Goal: Task Accomplishment & Management: Use online tool/utility

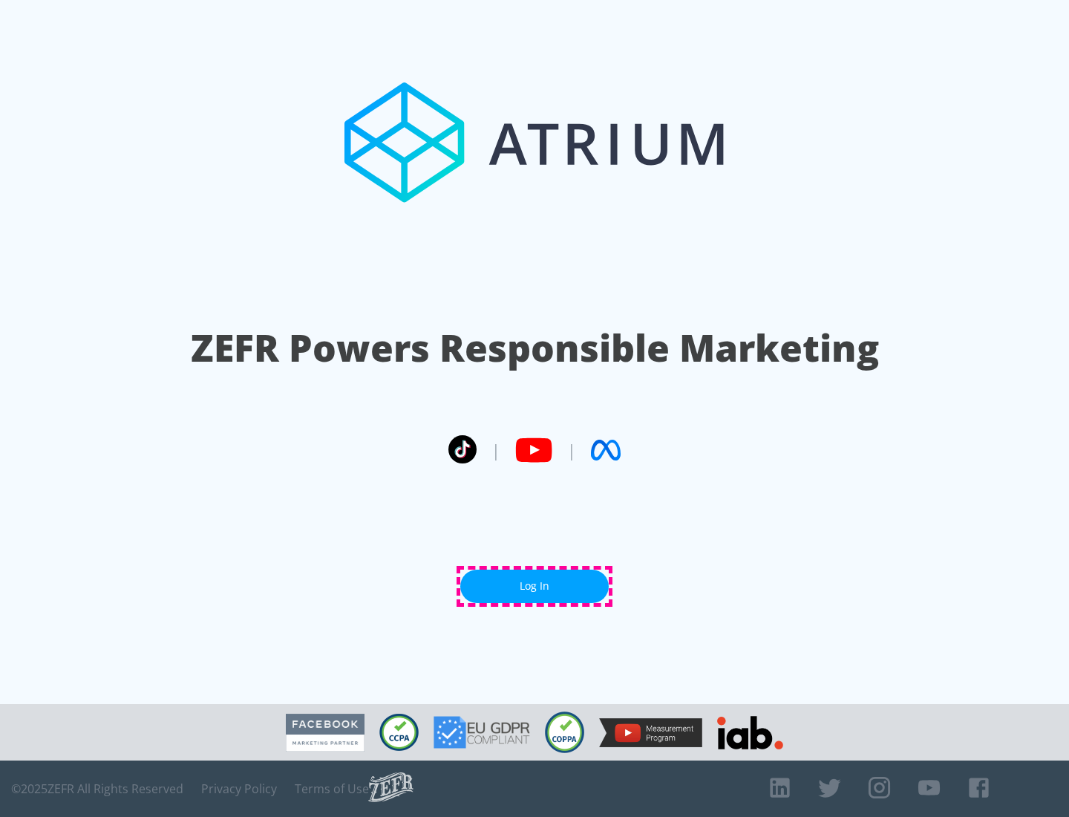
click at [535, 586] on link "Log In" at bounding box center [534, 585] width 148 height 33
